Goal: Task Accomplishment & Management: Manage account settings

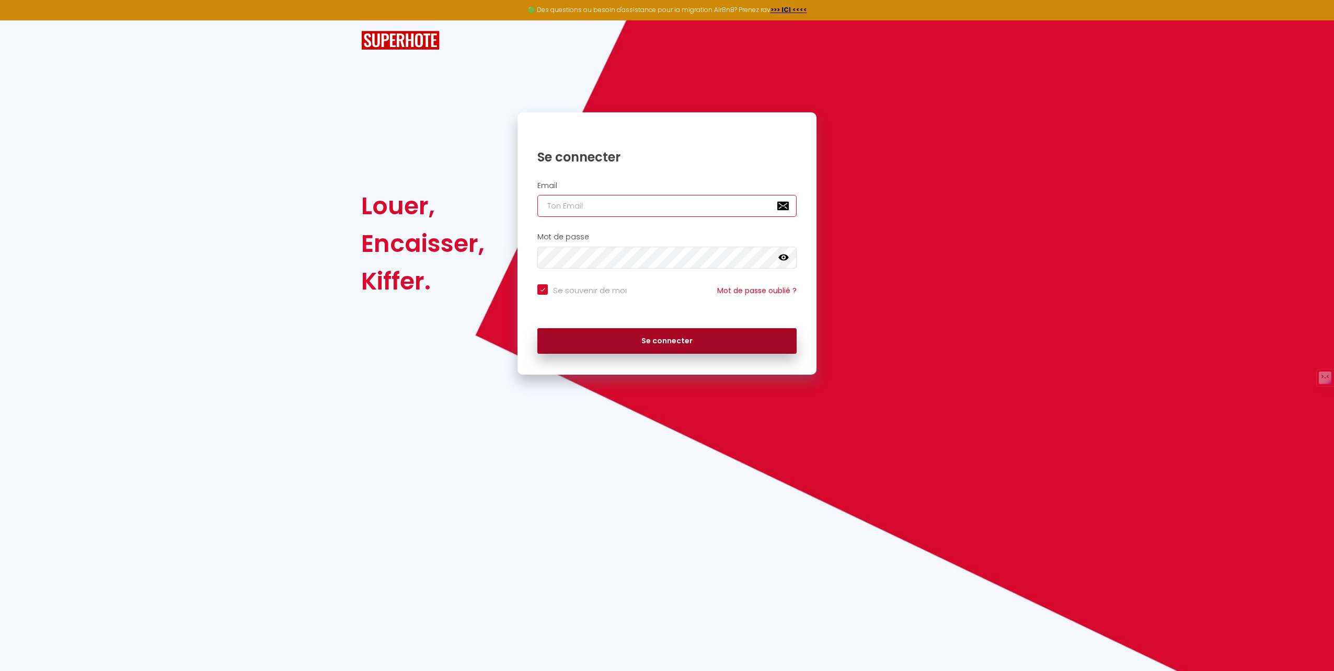
type input "[EMAIL_ADDRESS][DOMAIN_NAME]"
click at [668, 352] on button "Se connecter" at bounding box center [666, 341] width 259 height 26
checkbox input "true"
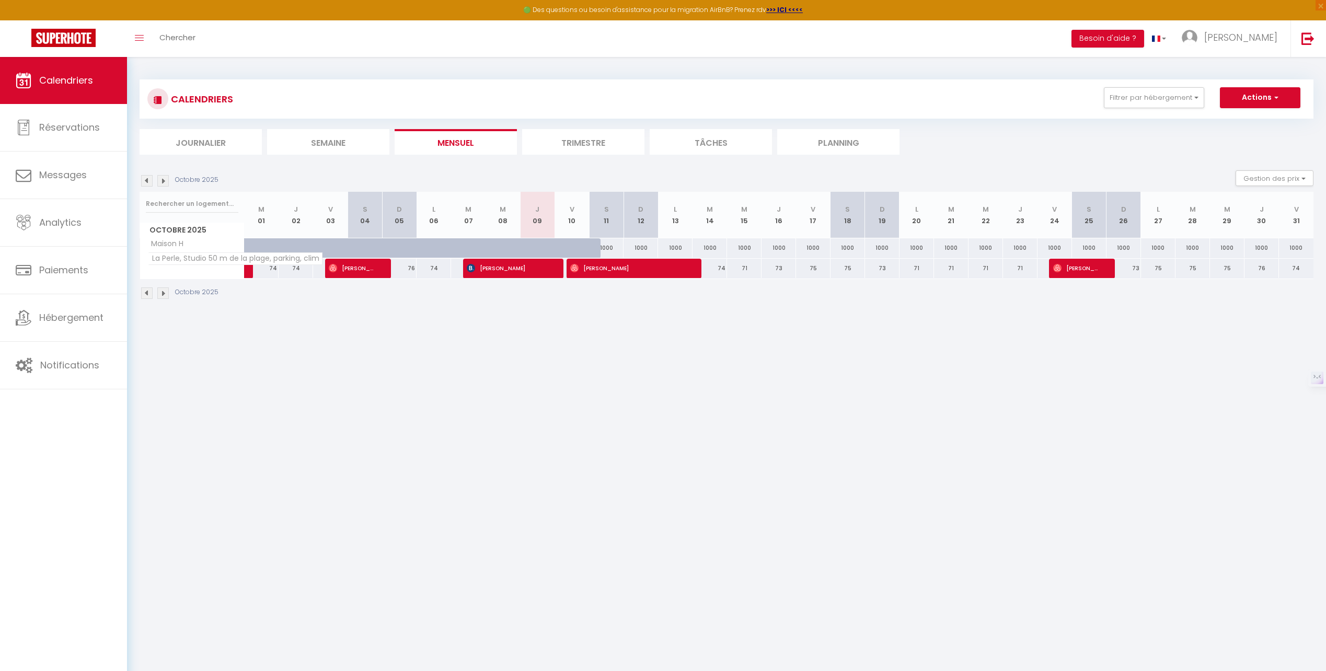
click at [191, 265] on th "La Perle, Studio 50 m de la plage, parking, clim" at bounding box center [192, 269] width 105 height 20
click at [839, 140] on li "Planning" at bounding box center [838, 142] width 122 height 26
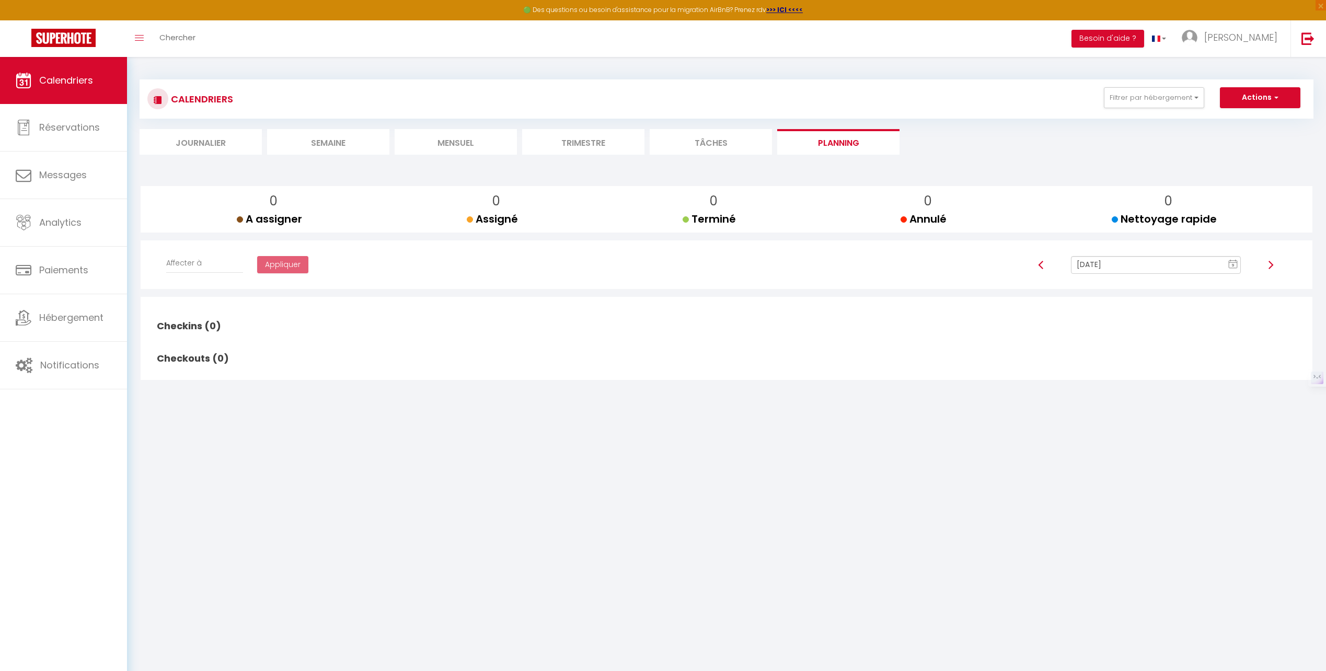
click at [207, 145] on li "Journalier" at bounding box center [201, 142] width 122 height 26
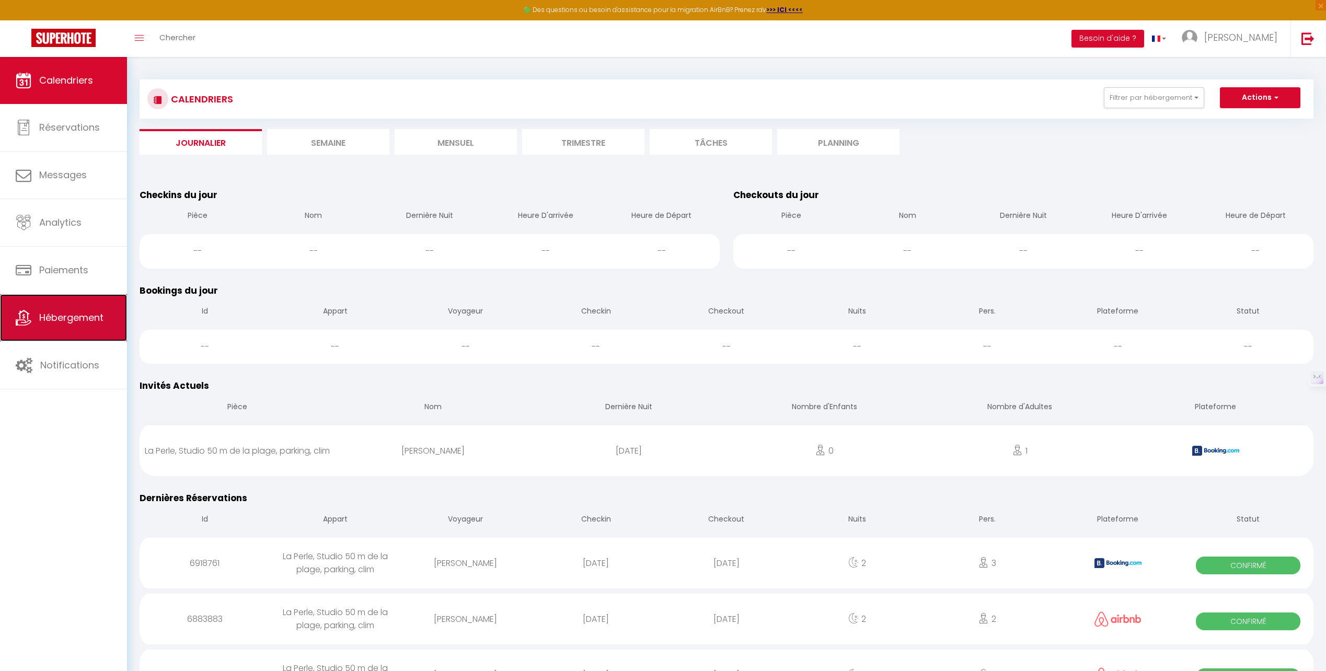
click at [66, 326] on link "Hébergement" at bounding box center [63, 317] width 127 height 47
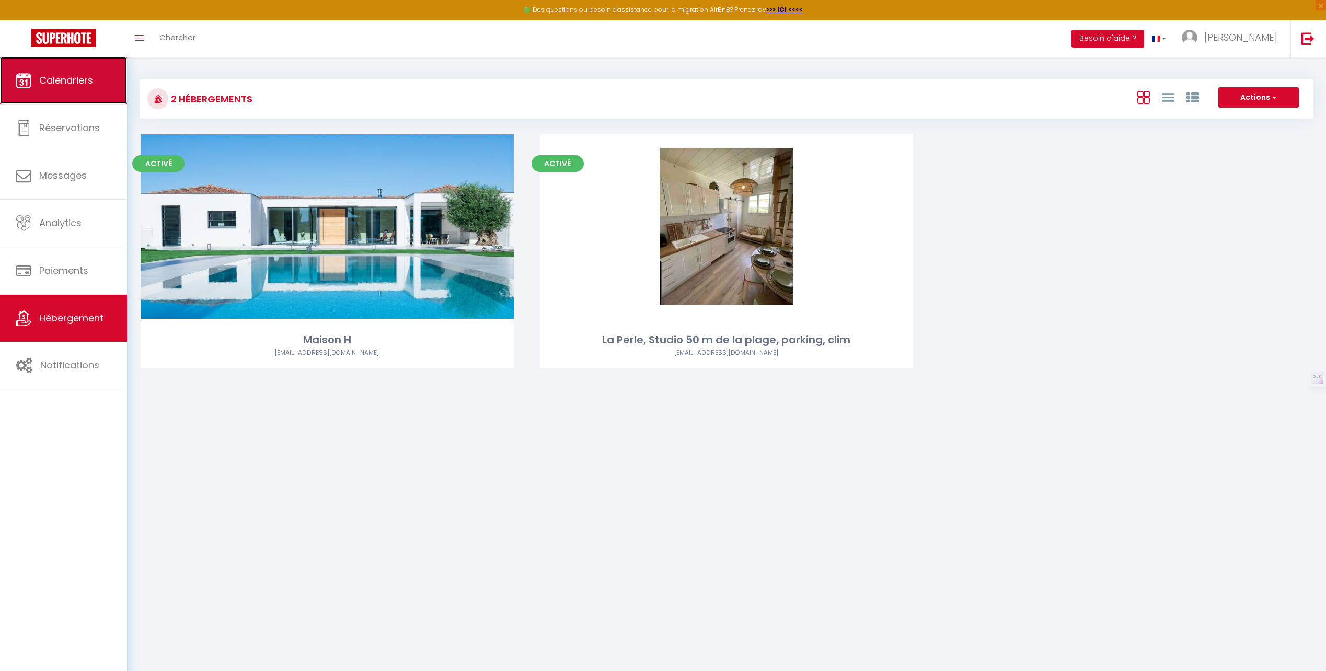
click at [49, 87] on link "Calendriers" at bounding box center [63, 80] width 127 height 47
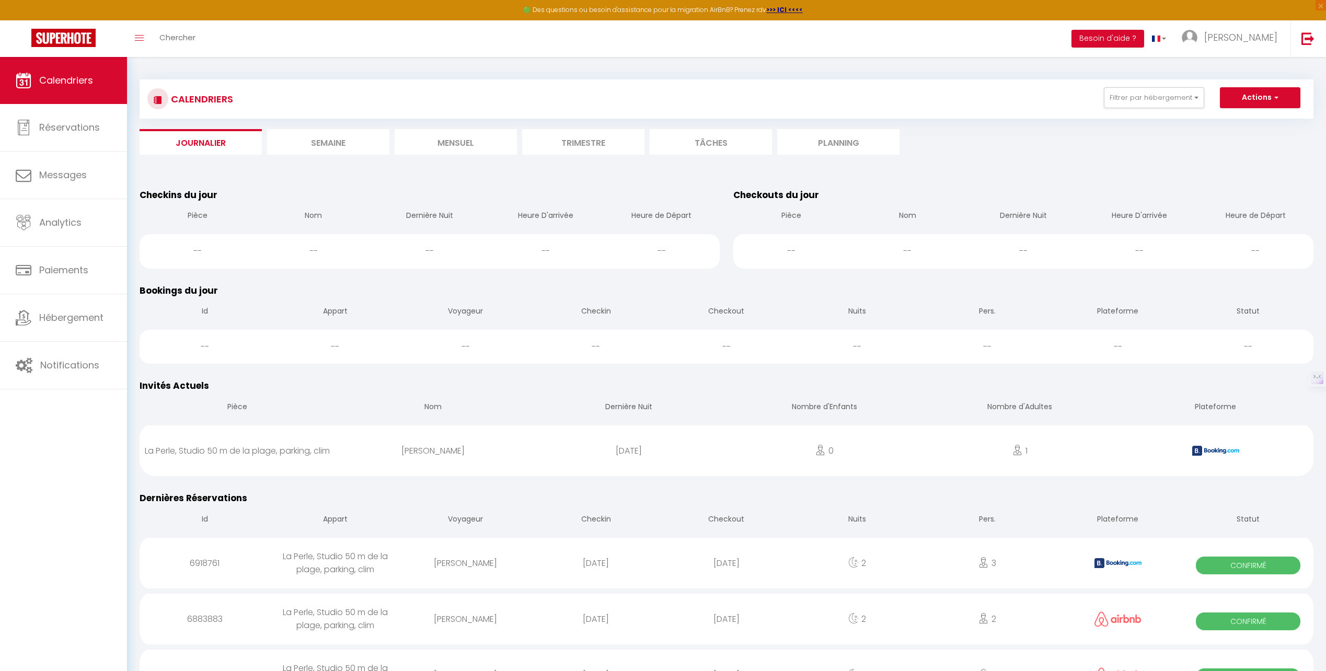
click at [446, 137] on li "Mensuel" at bounding box center [456, 142] width 122 height 26
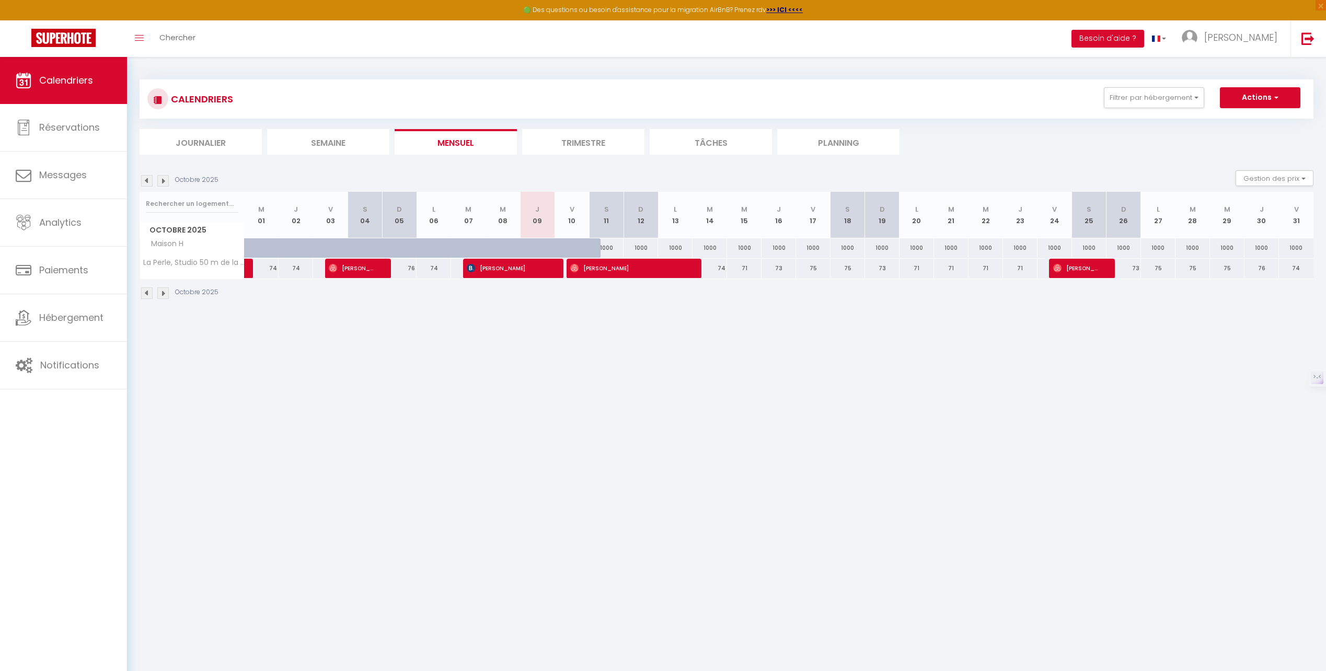
click at [622, 145] on li "Trimestre" at bounding box center [583, 142] width 122 height 26
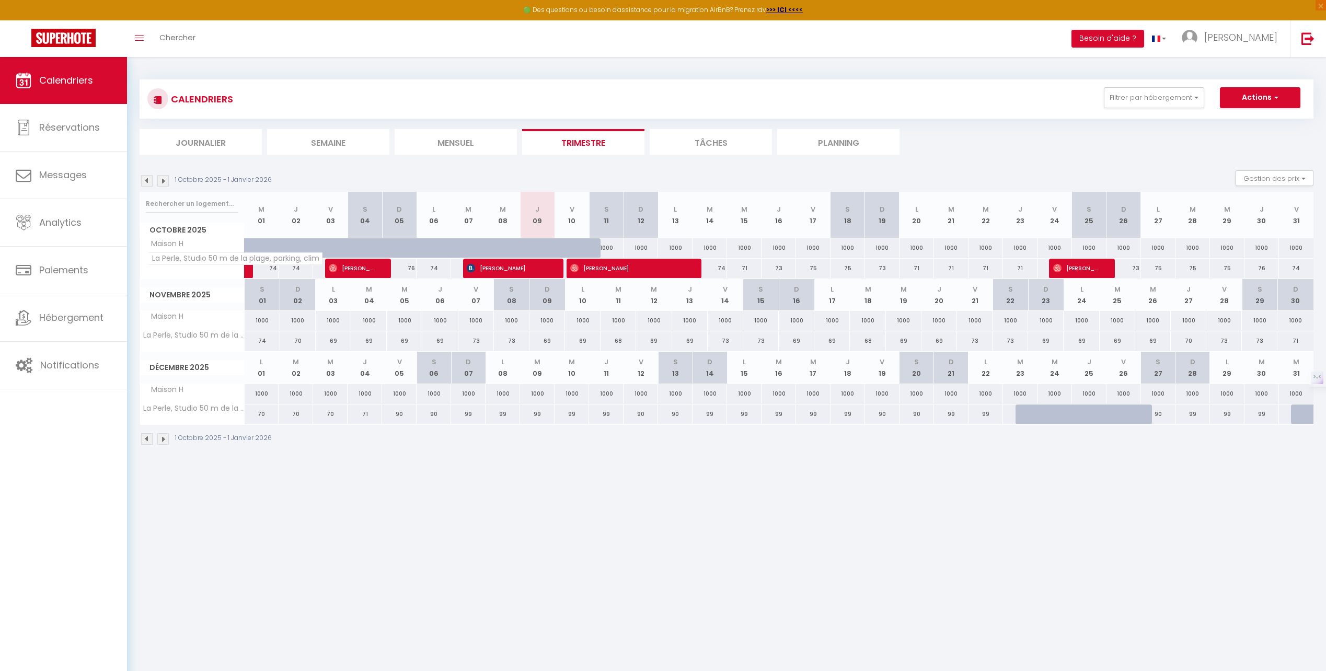
click at [181, 259] on span "La Perle, Studio 50 m de la plage, parking, clim" at bounding box center [235, 258] width 175 height 13
click at [156, 180] on div "1 Octobre 2025 - 1 Janvier 2026" at bounding box center [207, 180] width 135 height 11
click at [166, 182] on img at bounding box center [162, 180] width 11 height 11
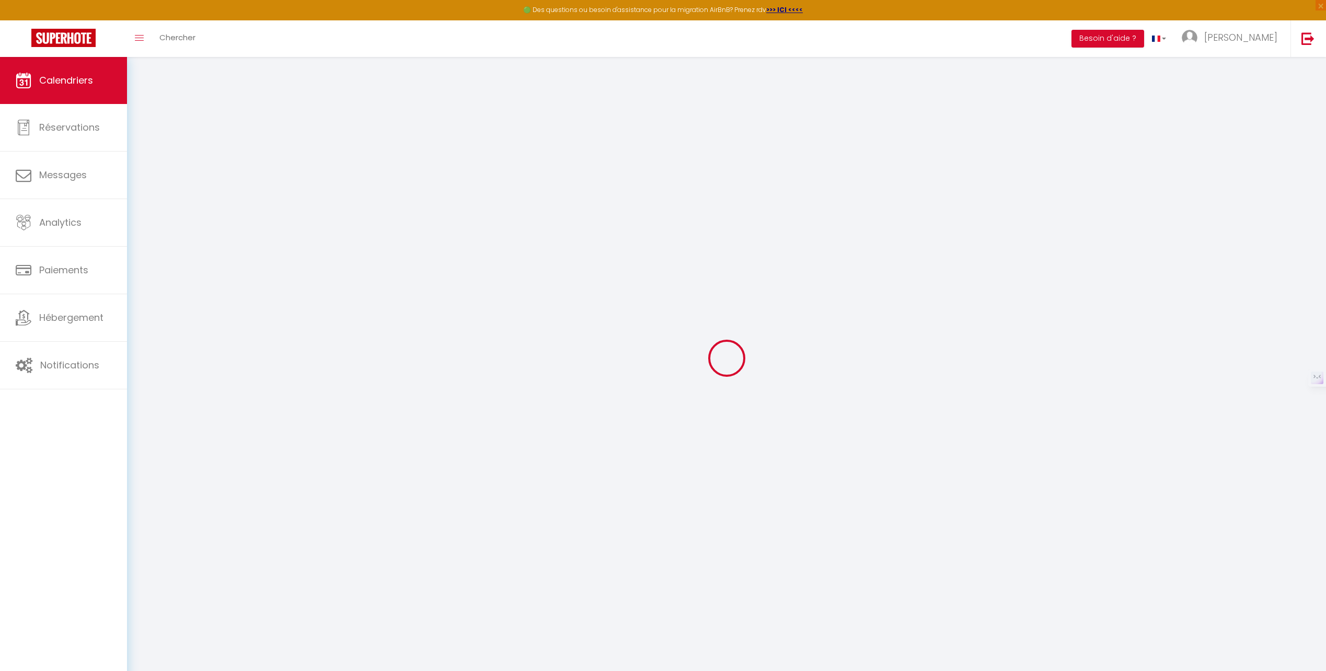
click at [166, 182] on div at bounding box center [727, 357] width 1174 height 577
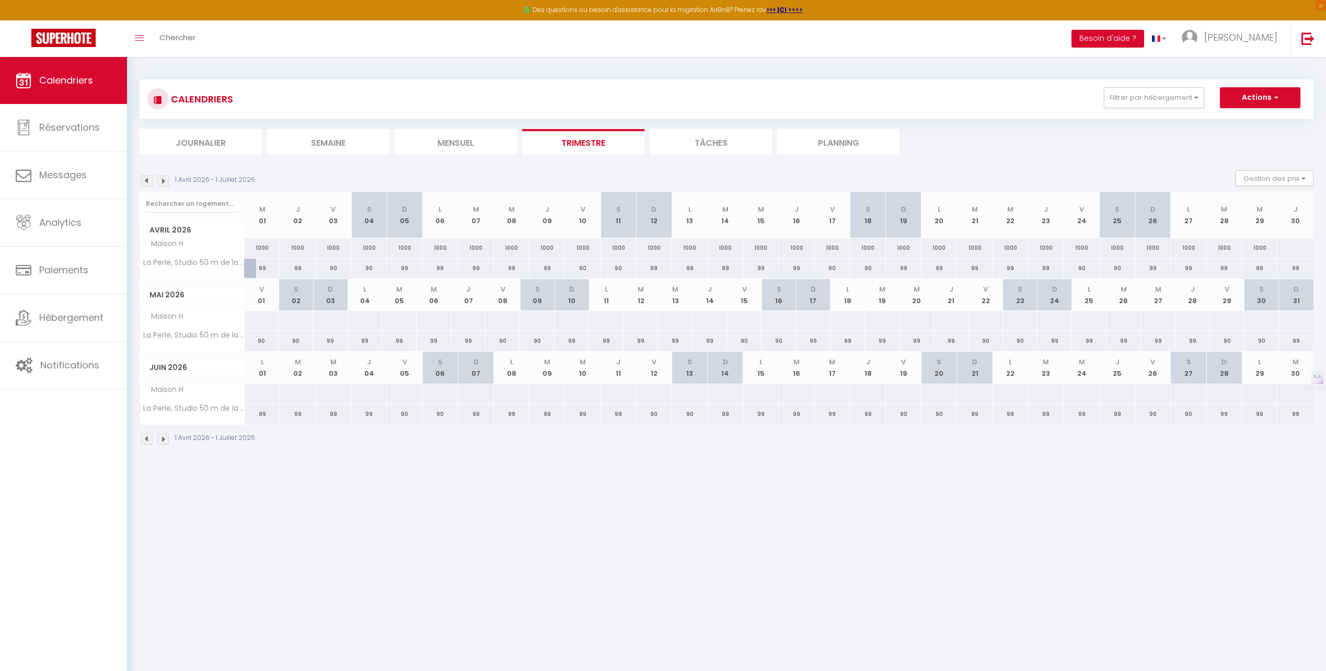
click at [168, 182] on img at bounding box center [162, 180] width 11 height 11
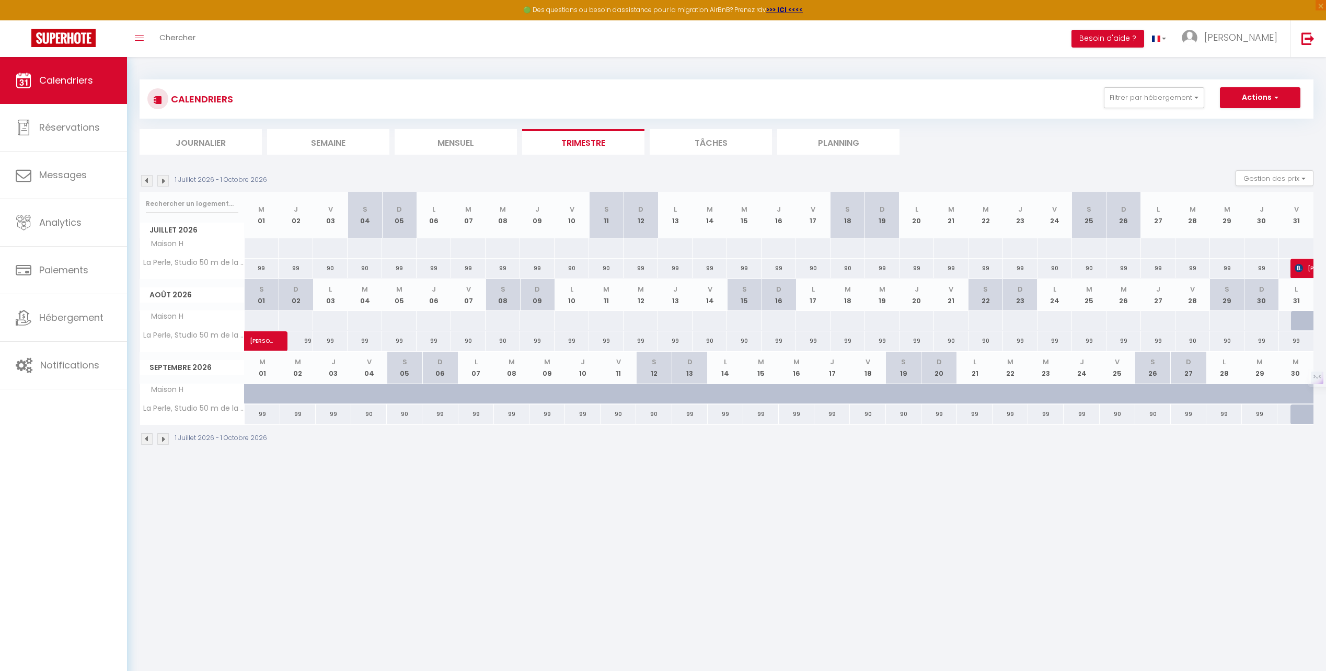
click at [168, 182] on img at bounding box center [162, 180] width 11 height 11
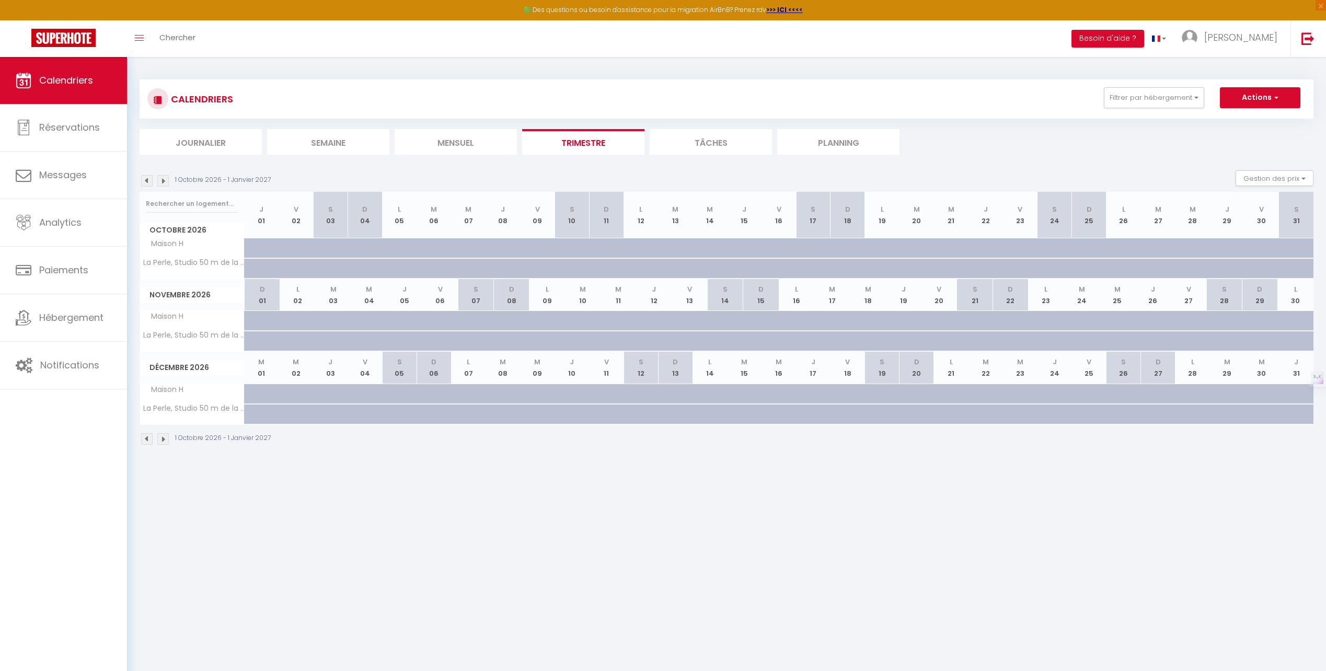
drag, startPoint x: 168, startPoint y: 182, endPoint x: 145, endPoint y: 183, distance: 23.0
click at [145, 183] on img at bounding box center [146, 180] width 11 height 11
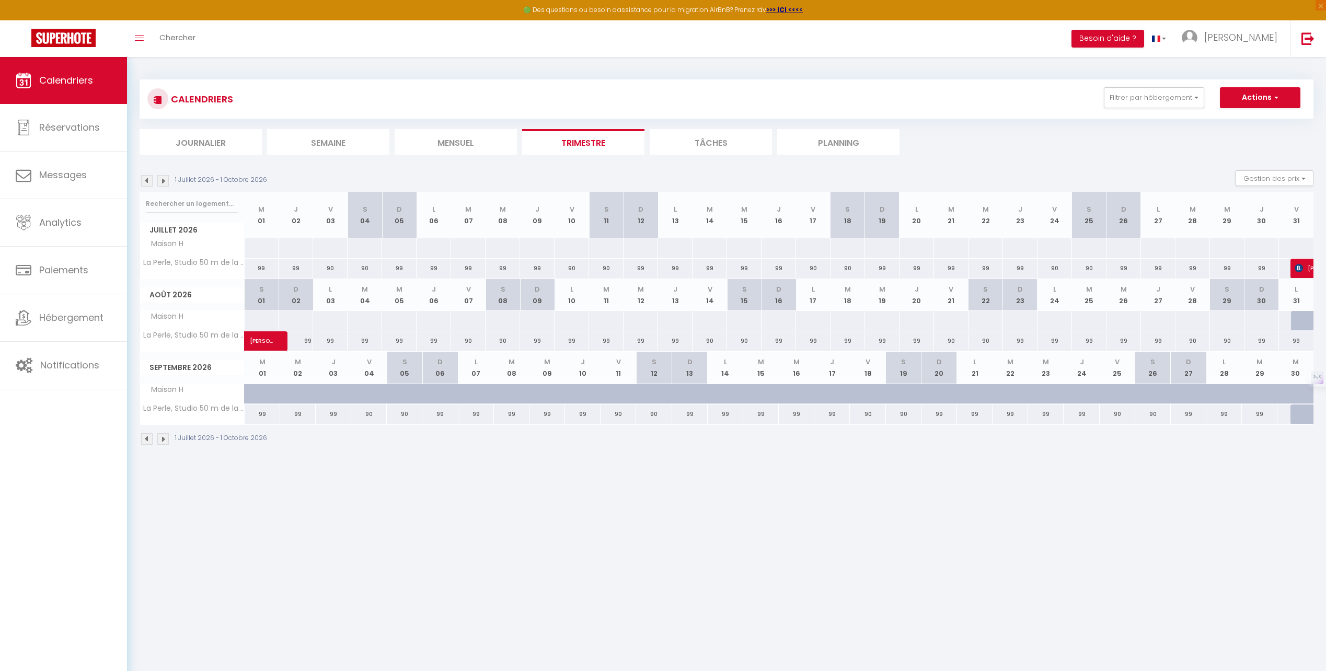
click at [145, 183] on img at bounding box center [146, 180] width 11 height 11
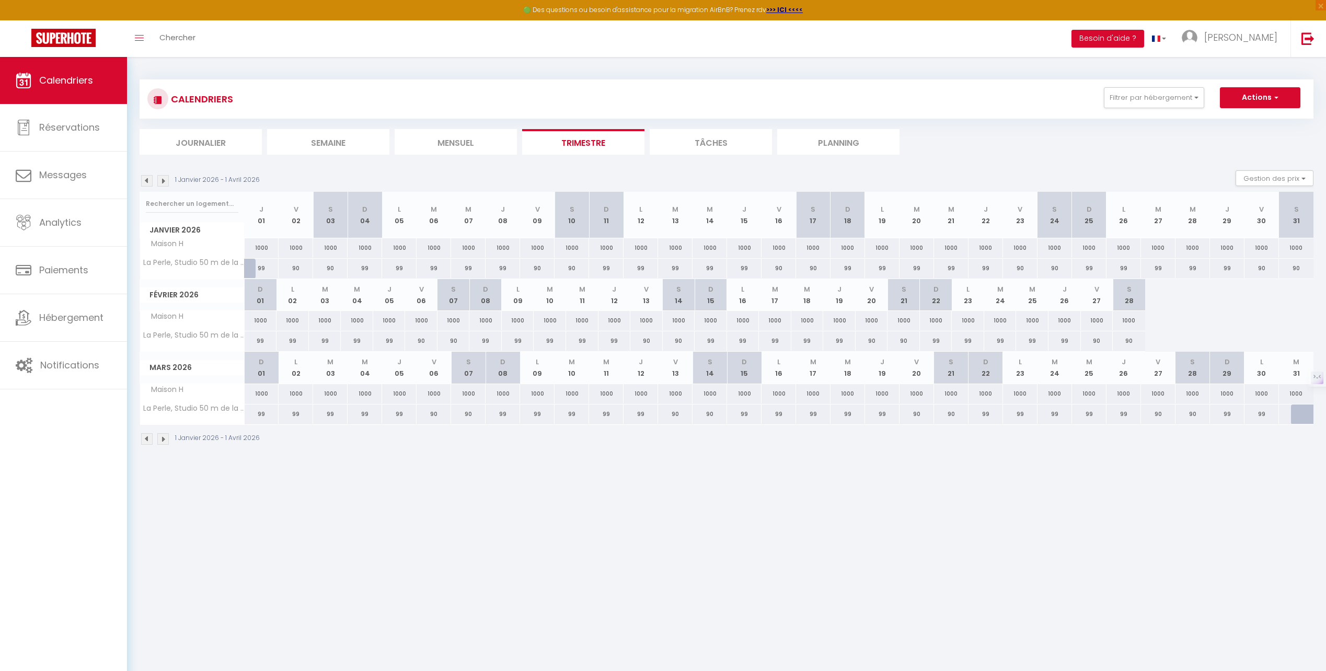
click at [145, 183] on img at bounding box center [146, 180] width 11 height 11
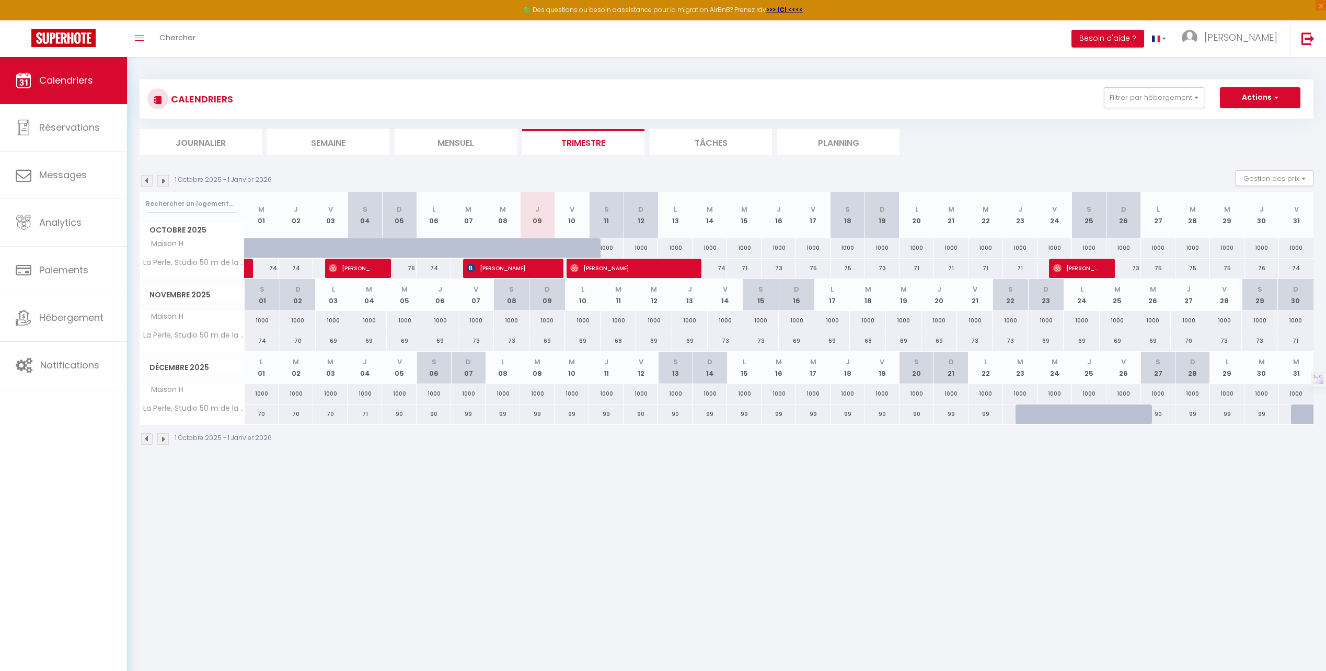
click at [145, 183] on img at bounding box center [146, 180] width 11 height 11
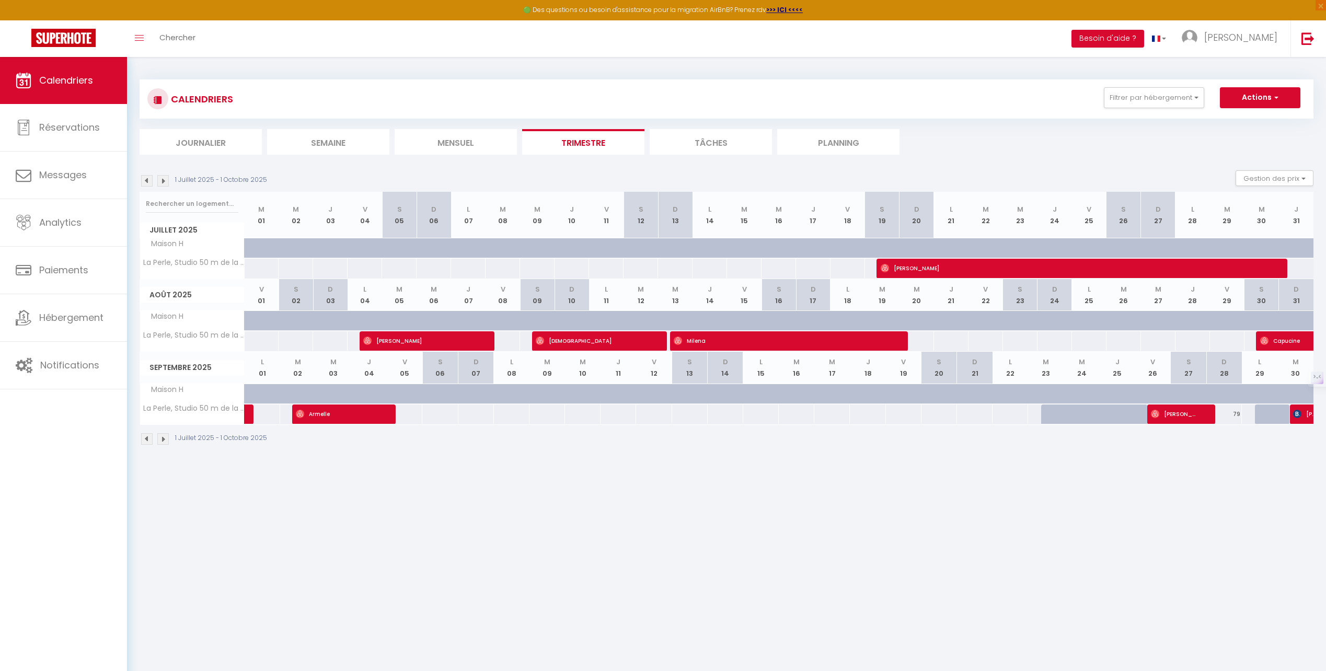
click at [145, 183] on img at bounding box center [146, 180] width 11 height 11
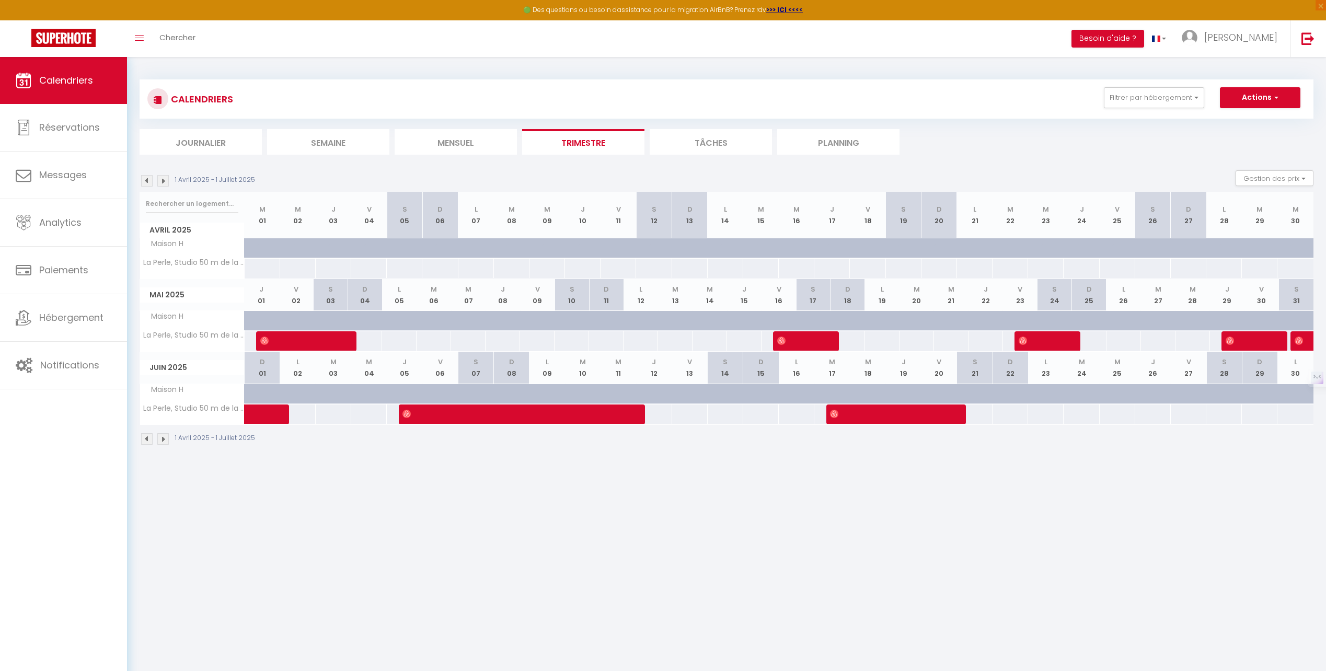
click at [166, 180] on img at bounding box center [162, 180] width 11 height 11
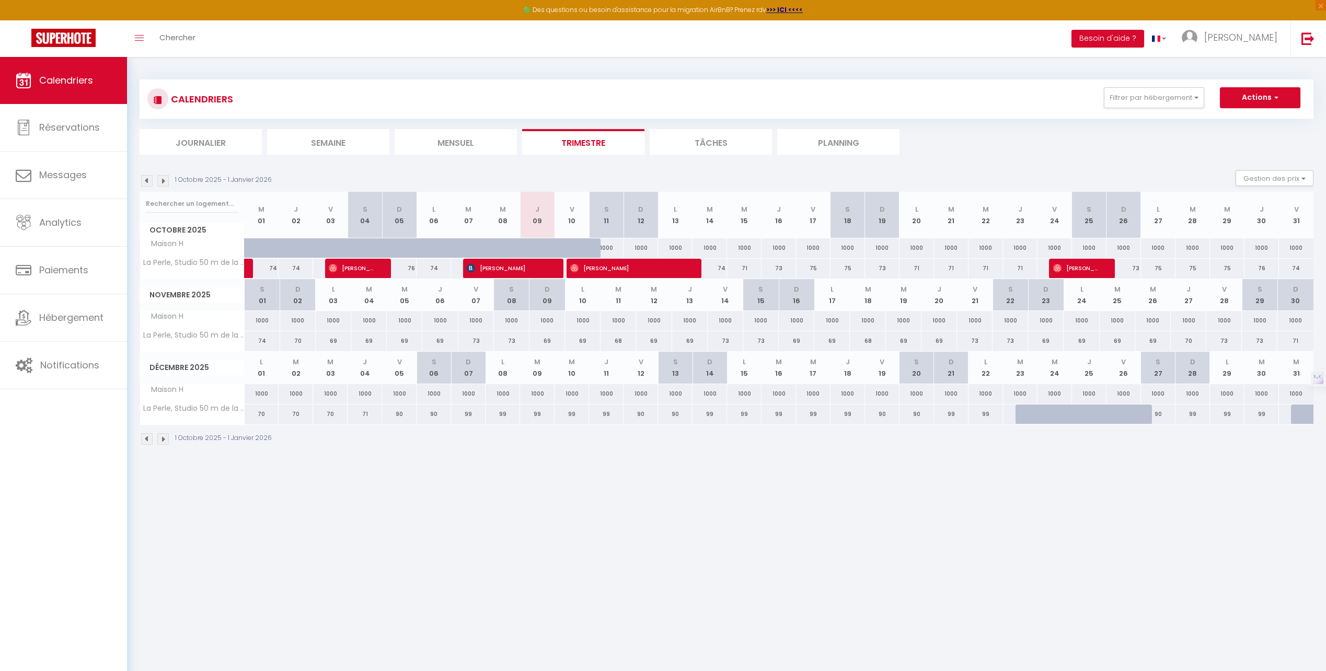
click at [166, 180] on img at bounding box center [162, 180] width 11 height 11
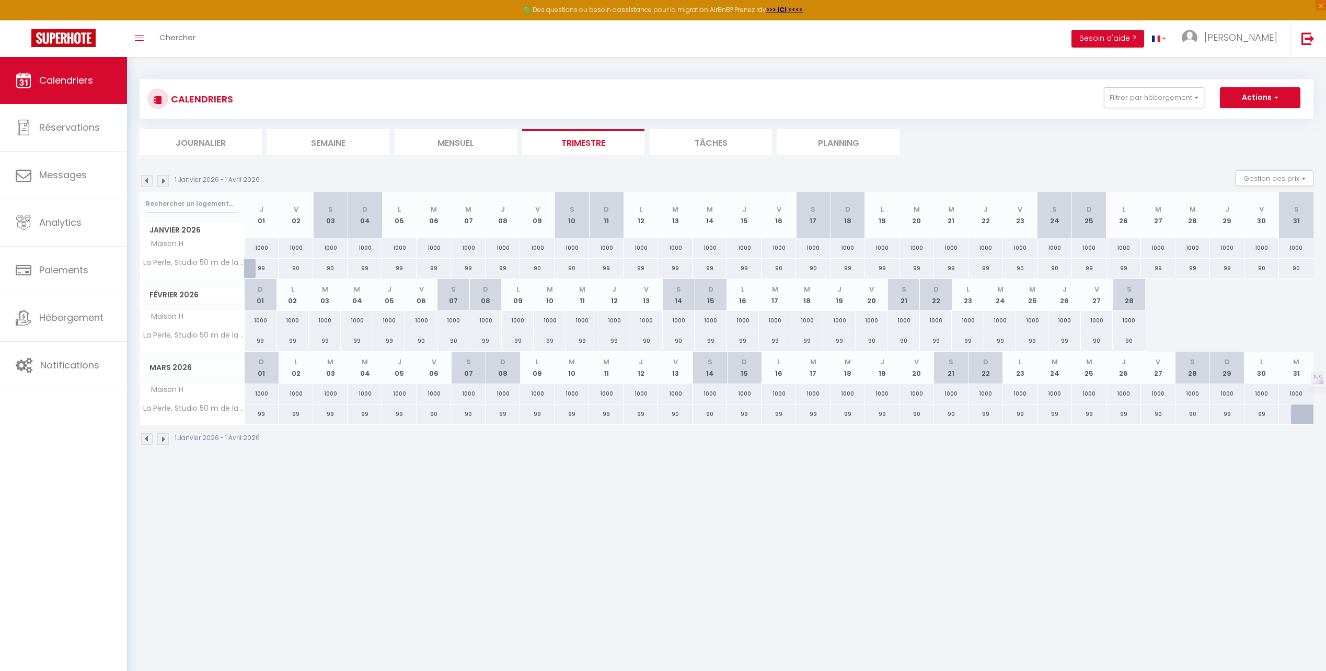
click at [166, 180] on img at bounding box center [162, 180] width 11 height 11
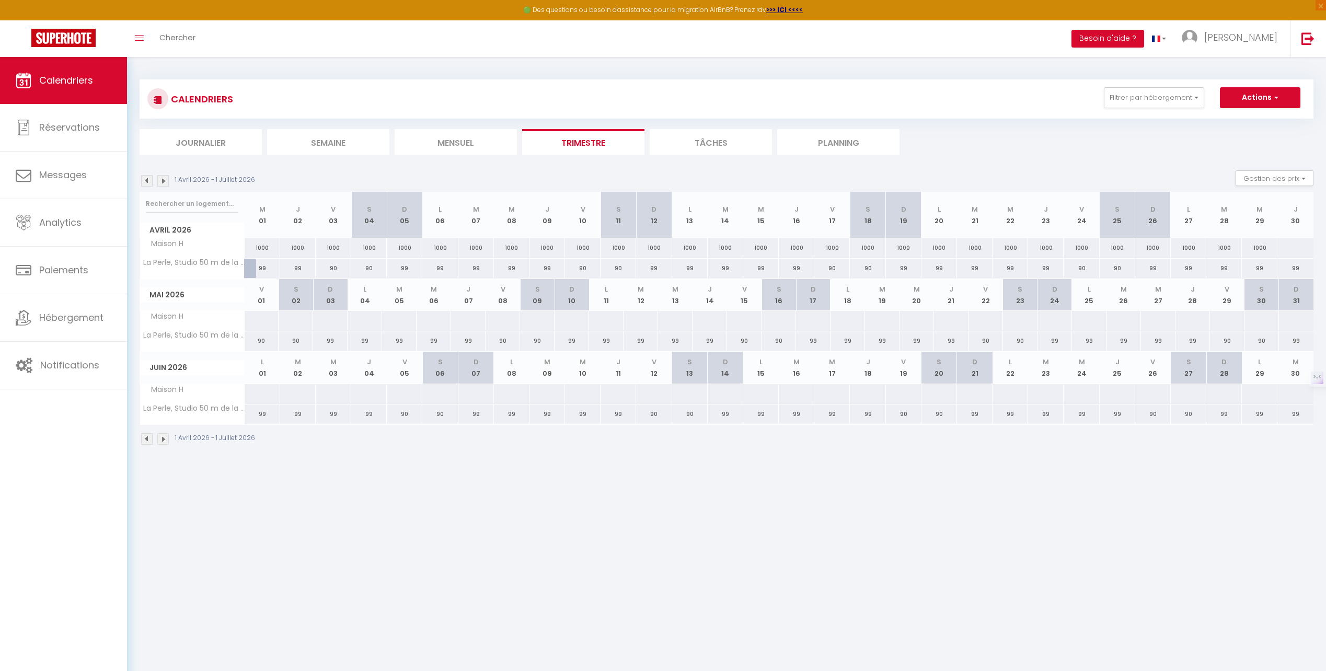
click at [166, 180] on img at bounding box center [162, 180] width 11 height 11
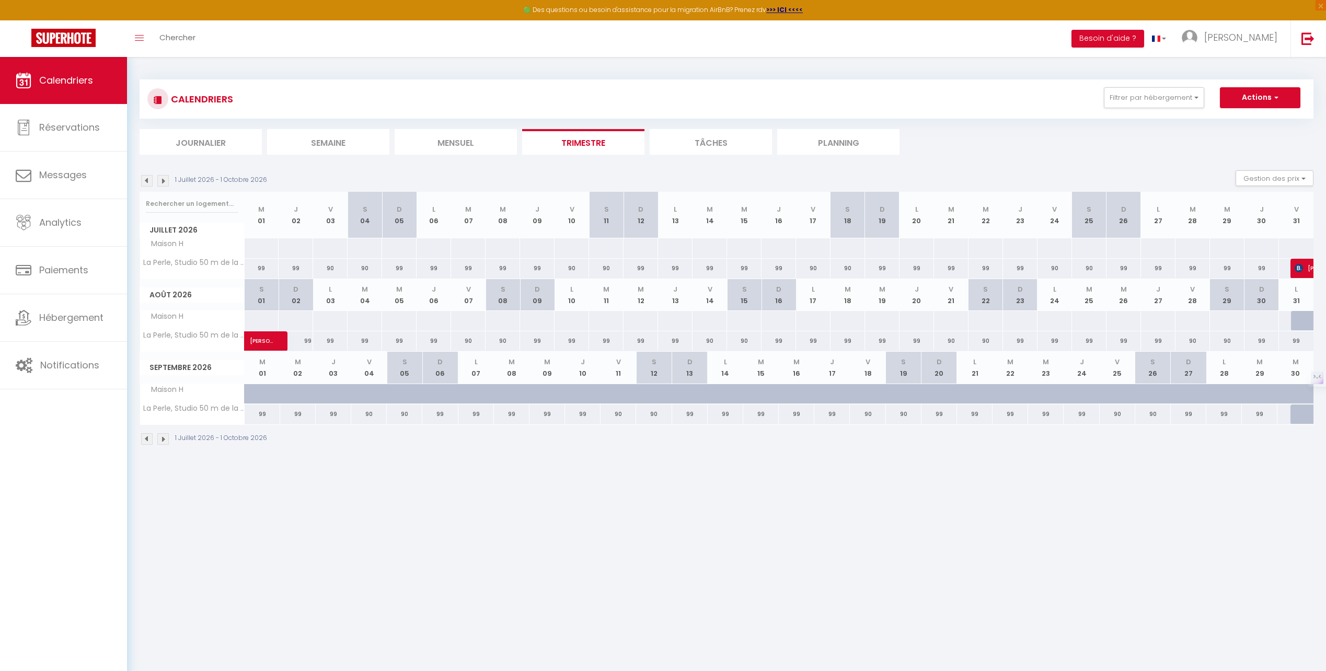
click at [149, 181] on img at bounding box center [146, 180] width 11 height 11
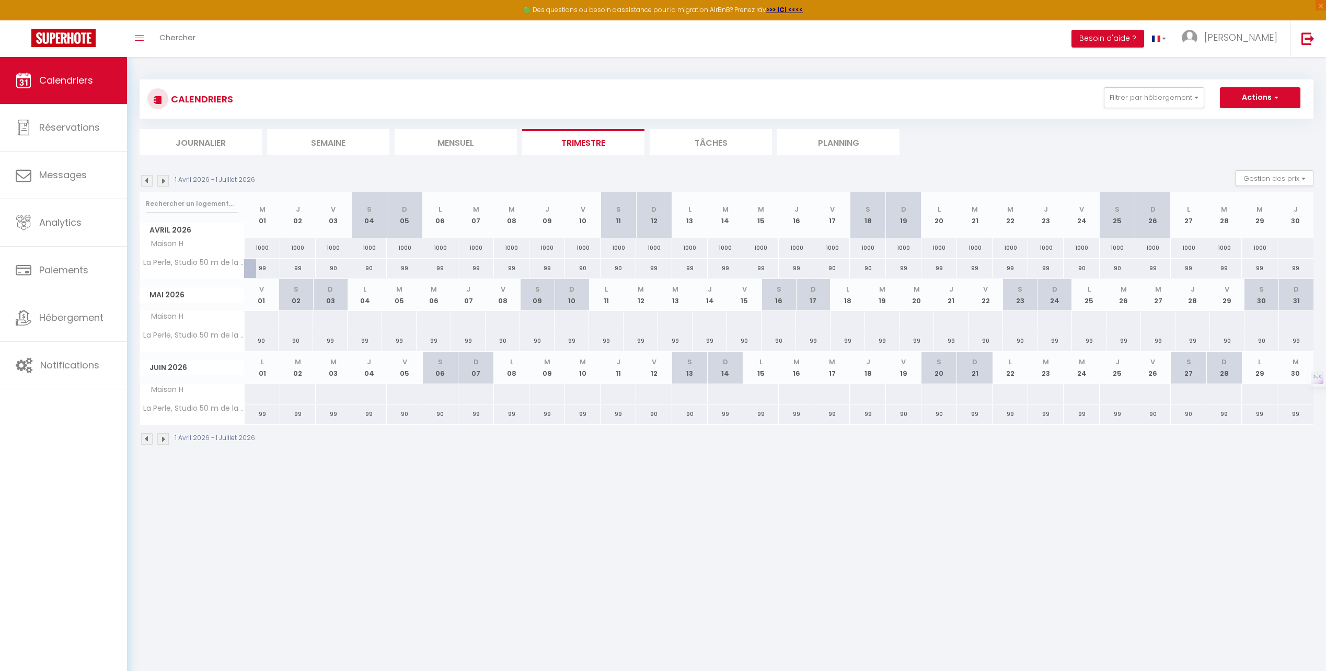
click at [166, 180] on img at bounding box center [162, 180] width 11 height 11
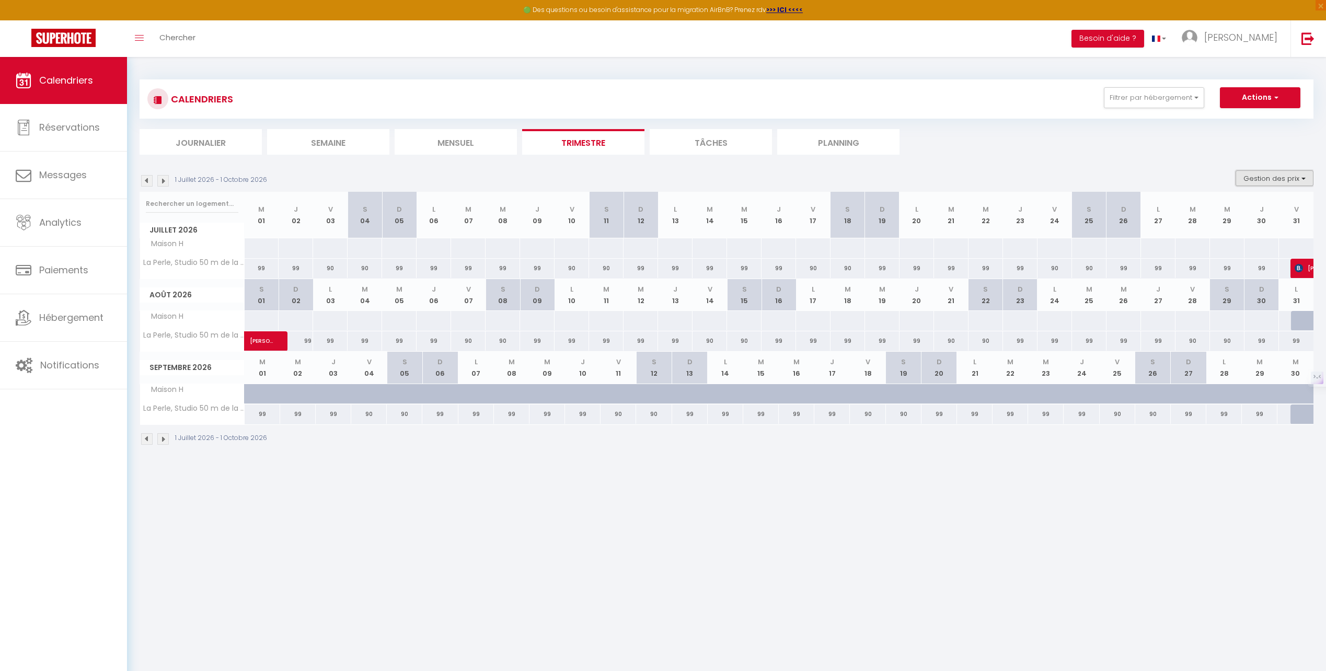
click at [1256, 178] on button "Gestion des prix" at bounding box center [1274, 178] width 78 height 16
click at [1249, 215] on input "Nb Nuits minimum" at bounding box center [1266, 210] width 94 height 10
checkbox input "true"
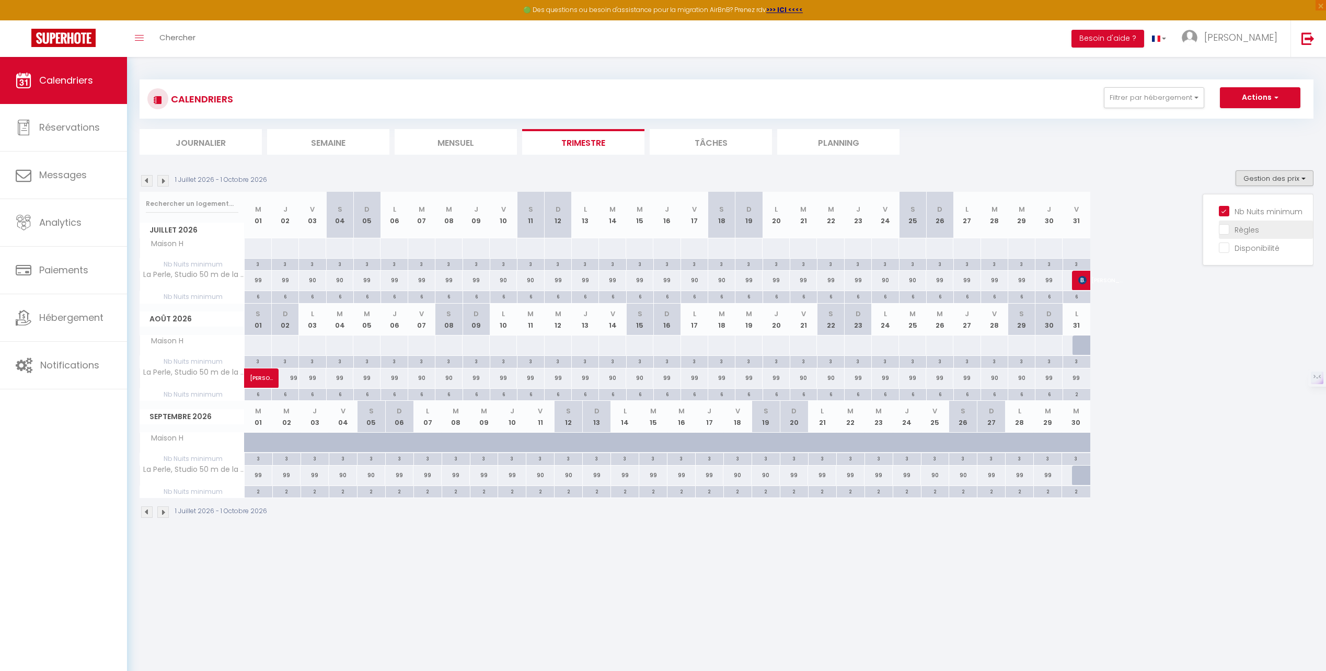
click at [1222, 229] on input "Règles" at bounding box center [1266, 229] width 94 height 10
checkbox input "true"
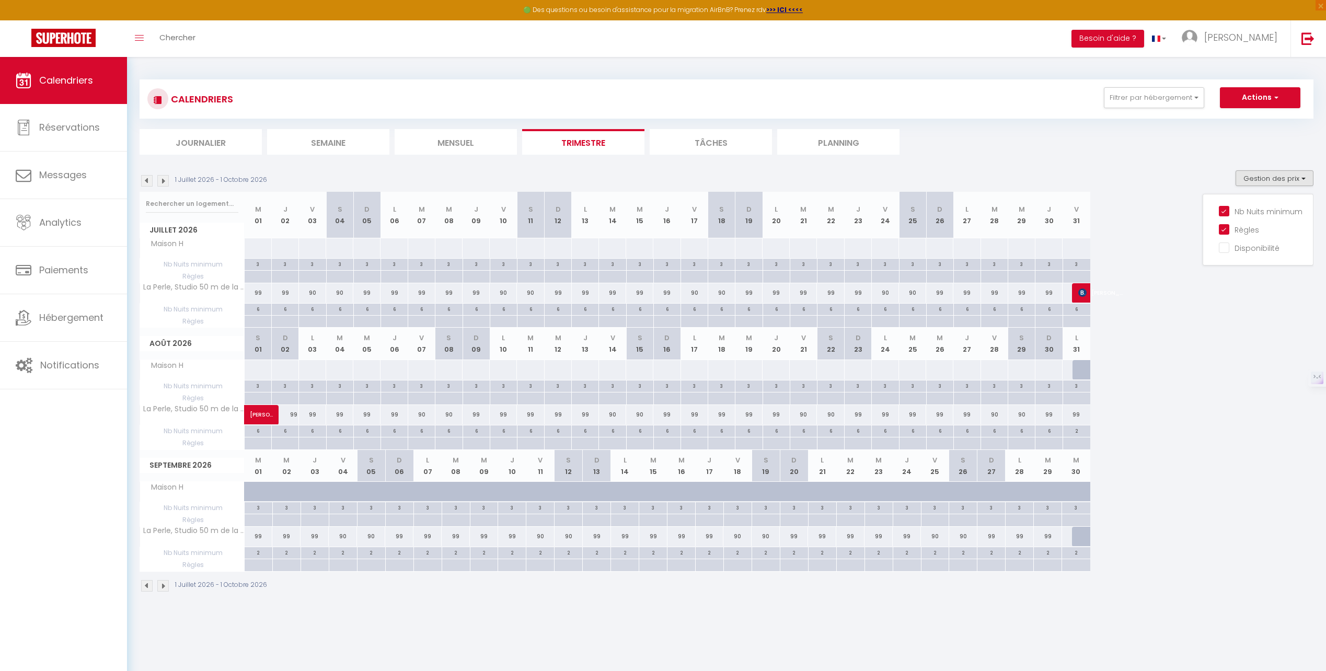
click at [257, 320] on div at bounding box center [257, 322] width 27 height 12
type input "Mer 01 Juillet 2026"
type input "Jeu 02 Juillet 2026"
select select
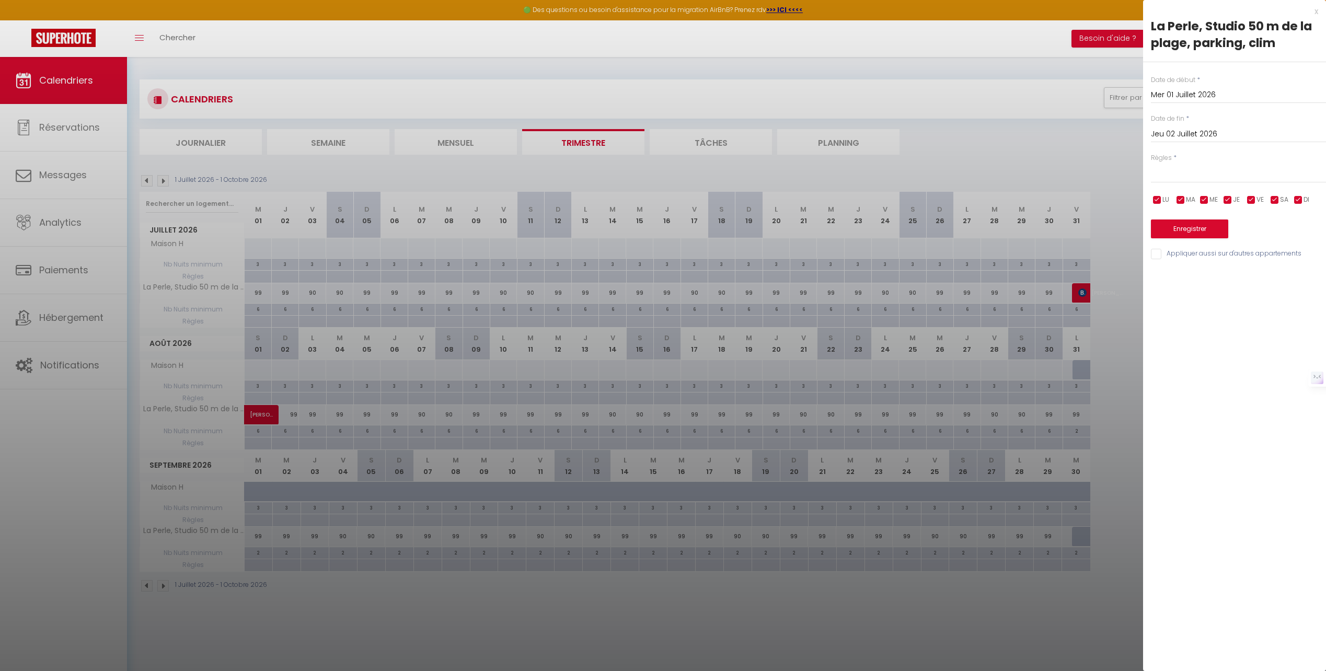
click at [1177, 158] on div "Règles * Aucun No Checkin No Checkout Pas d'arrivée / Pas de départ" at bounding box center [1238, 168] width 175 height 30
click at [1186, 135] on input "Jeu 02 Juillet 2026" at bounding box center [1238, 135] width 175 height 14
click at [1299, 149] on span ">" at bounding box center [1295, 152] width 22 height 21
click at [1185, 302] on span "31" at bounding box center [1185, 298] width 22 height 21
type input "Lun 31 Août 2026"
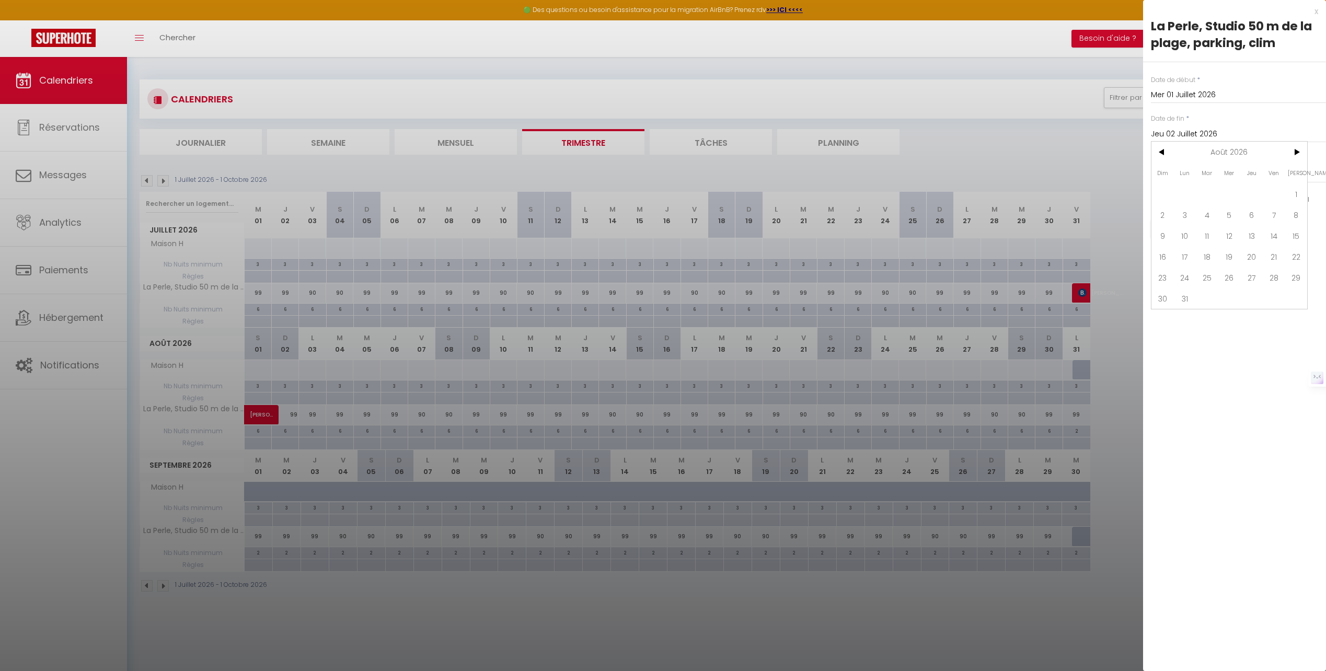
select select
click at [1180, 172] on select "Aucun No Checkin No Checkout Pas d'arrivée / Pas de départ" at bounding box center [1238, 173] width 175 height 20
click at [1076, 125] on div at bounding box center [663, 335] width 1326 height 671
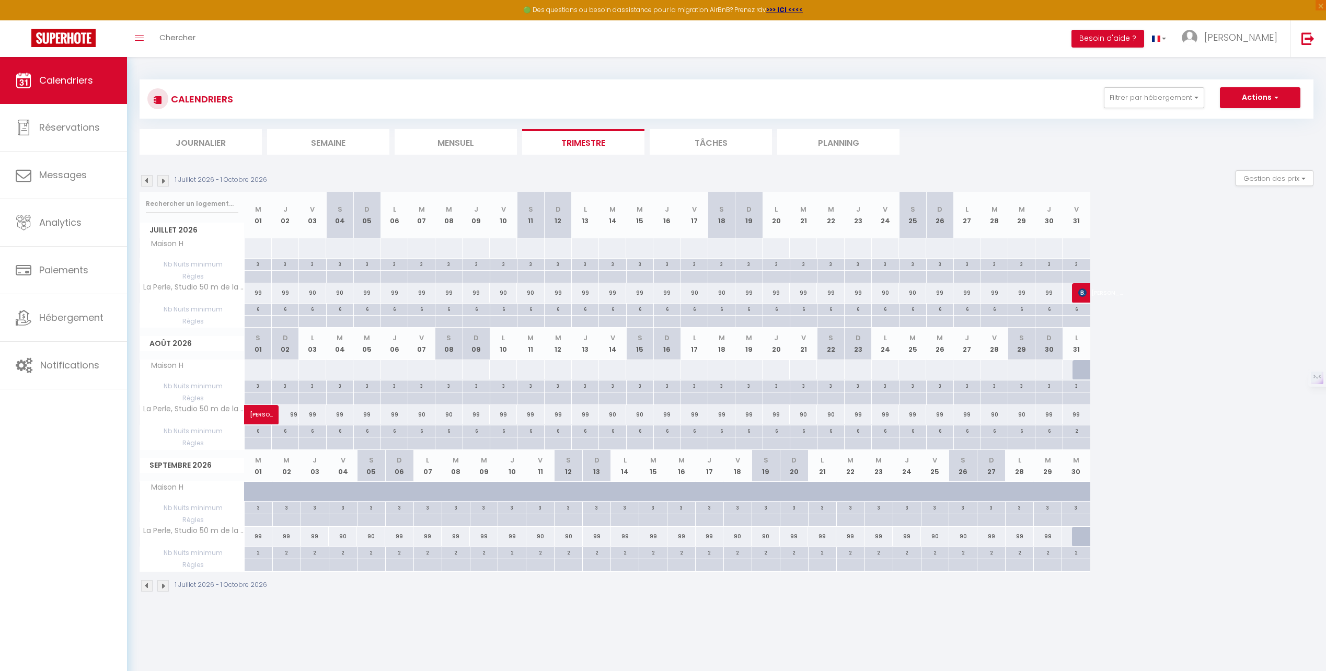
click at [1265, 109] on div "CALENDRIERS Filtrer par hébergement Tous Maison H [GEOGRAPHIC_DATA], Studio 50 …" at bounding box center [726, 99] width 1158 height 24
click at [1267, 103] on button "Actions" at bounding box center [1260, 97] width 80 height 21
drag, startPoint x: 1130, startPoint y: 323, endPoint x: 1140, endPoint y: 302, distance: 23.6
click at [1131, 322] on div "Juillet 2026 M 01 J 02 V 03 S 04 D 05 L 06 M 07 M 08 J 09 V 10 S 11 D 12 L 13 M…" at bounding box center [727, 260] width 1174 height 136
click at [1140, 47] on button "Besoin d'aide ?" at bounding box center [1107, 39] width 73 height 18
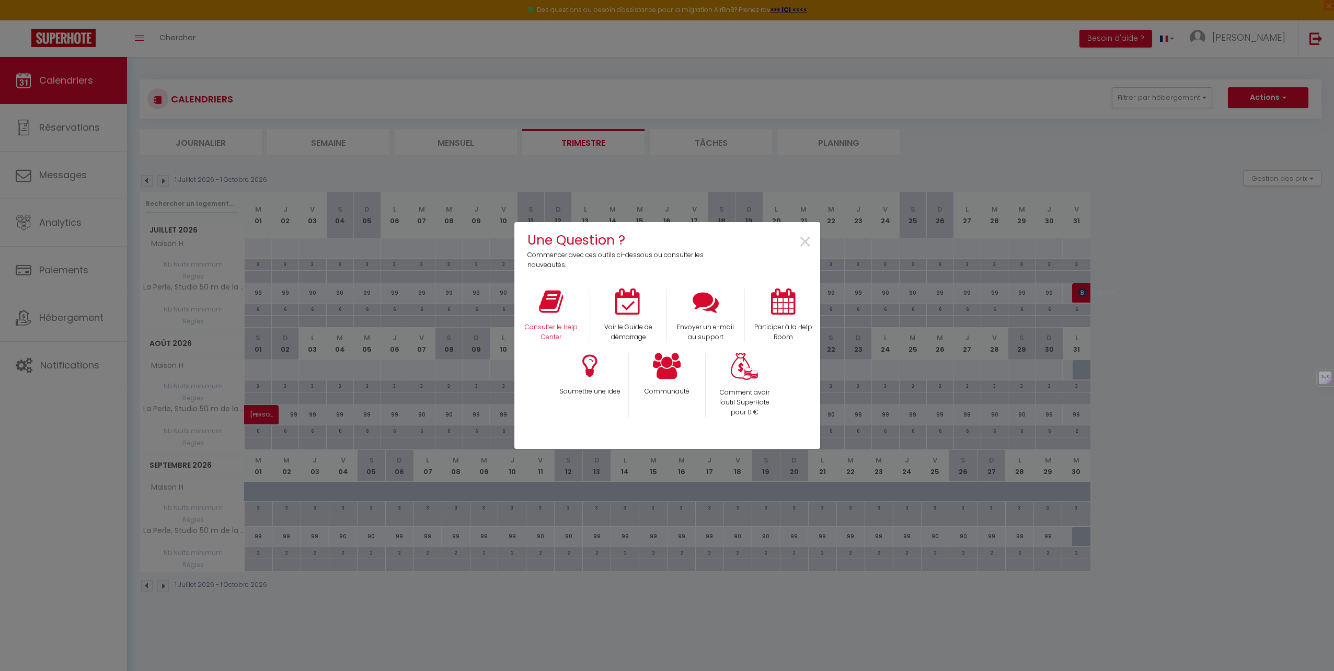
click at [553, 315] on div "Consulter le Help Center" at bounding box center [550, 315] width 77 height 54
click at [551, 307] on icon at bounding box center [551, 301] width 24 height 26
click at [1299, 269] on div "Une Question ? Commencer avec ces outils ci-dessous ou consulter les nouveautés…" at bounding box center [667, 335] width 1334 height 671
click at [1230, 257] on div "Une Question ? Commencer avec ces outils ci-dessous ou consulter les nouveautés…" at bounding box center [667, 335] width 1334 height 671
click at [803, 239] on span "×" at bounding box center [805, 242] width 14 height 33
